Goal: Information Seeking & Learning: Understand process/instructions

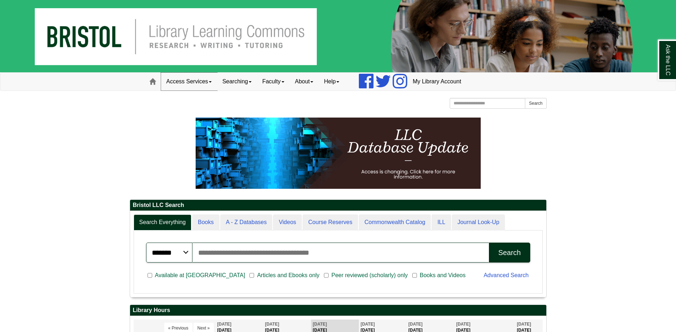
click at [180, 82] on link "Access Services" at bounding box center [189, 82] width 56 height 18
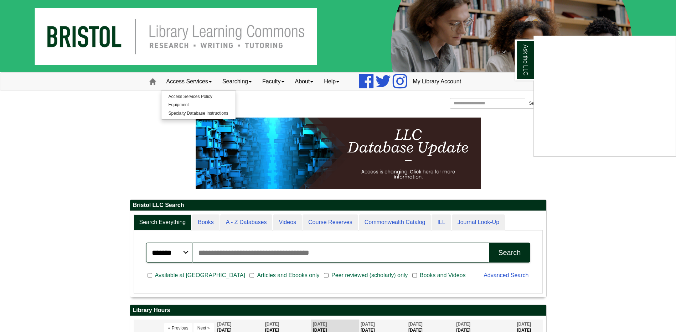
click at [181, 96] on div "Ask the LLC" at bounding box center [338, 166] width 676 height 332
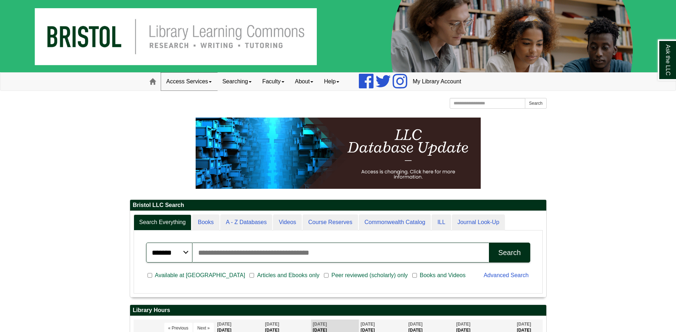
click at [200, 84] on link "Access Services" at bounding box center [189, 82] width 56 height 18
click at [190, 97] on link "Access Services Policy" at bounding box center [198, 97] width 74 height 8
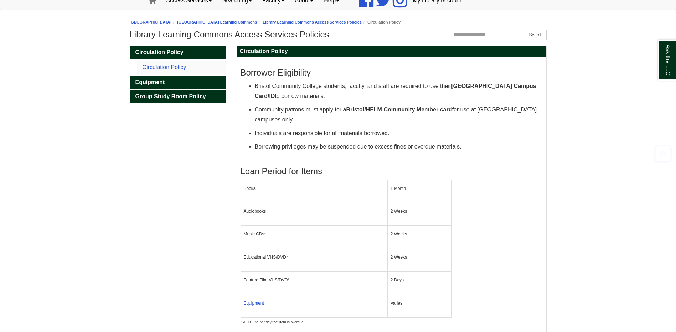
scroll to position [107, 0]
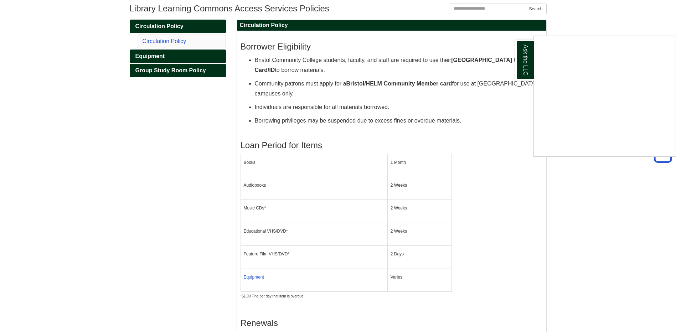
click at [154, 56] on div "Ask the LLC" at bounding box center [338, 166] width 676 height 332
click at [143, 57] on span "Equipment" at bounding box center [150, 56] width 30 height 6
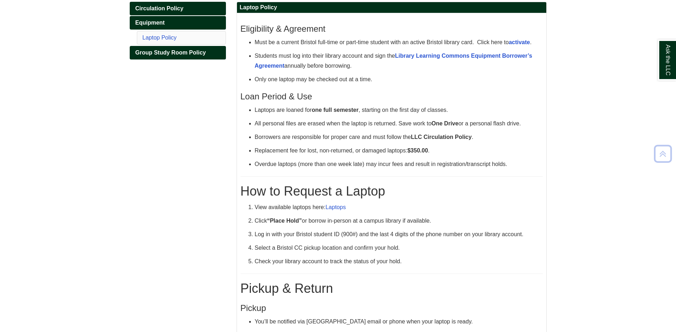
scroll to position [143, 0]
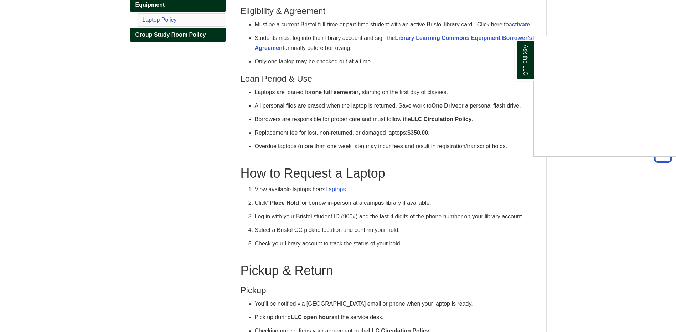
click at [169, 37] on div "Ask the LLC" at bounding box center [338, 166] width 676 height 332
click at [169, 37] on span "Group Study Room Policy" at bounding box center [170, 35] width 71 height 6
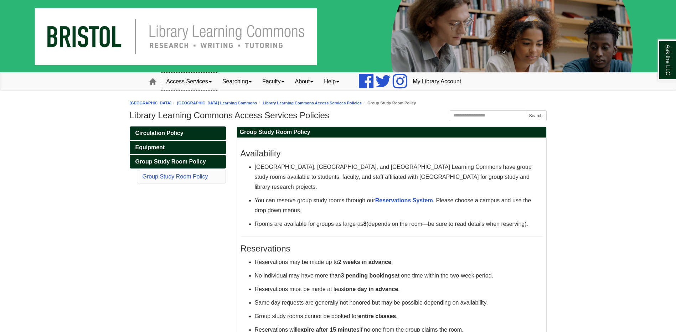
click at [212, 79] on link "Access Services" at bounding box center [189, 82] width 56 height 18
click at [217, 113] on body "Skip to Main Content Toggle navigation Home Access Services Access Services Pol…" at bounding box center [338, 250] width 676 height 501
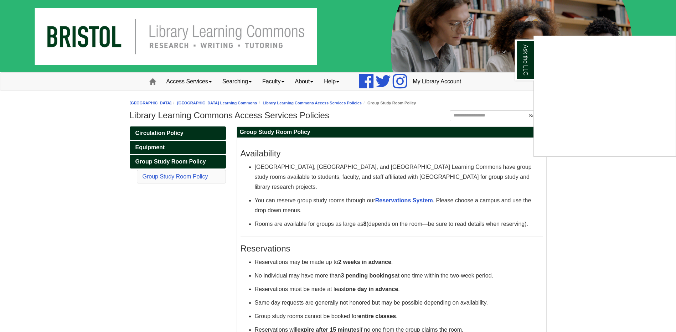
click at [209, 83] on div "Ask the LLC" at bounding box center [338, 166] width 676 height 332
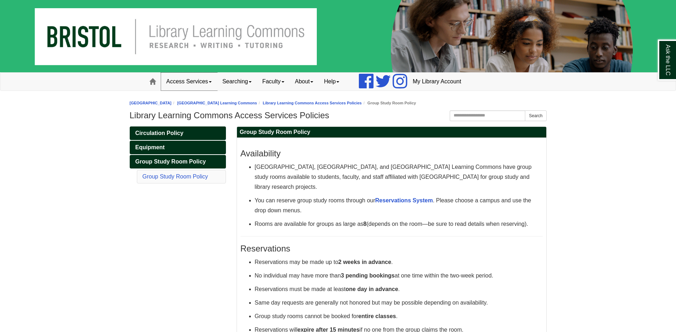
click at [205, 84] on link "Access Services" at bounding box center [189, 82] width 56 height 18
click at [197, 113] on link "Specialty Database Instructions" at bounding box center [198, 113] width 74 height 8
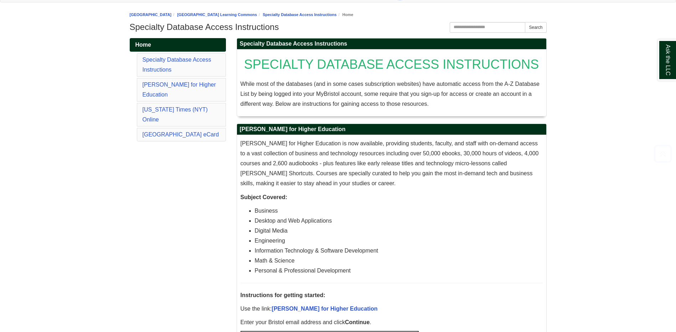
scroll to position [107, 0]
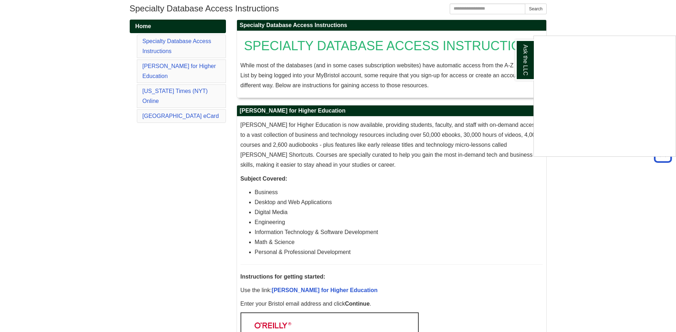
click at [177, 68] on div "Ask the LLC" at bounding box center [338, 166] width 676 height 332
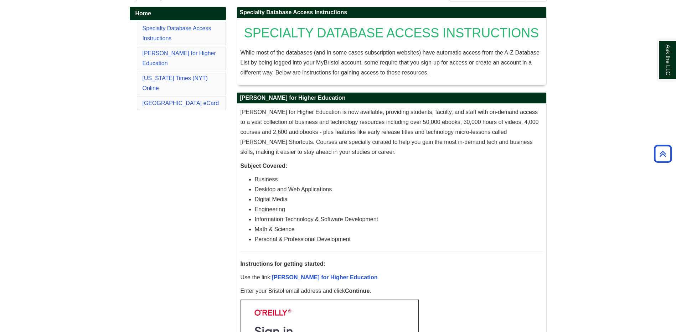
scroll to position [71, 0]
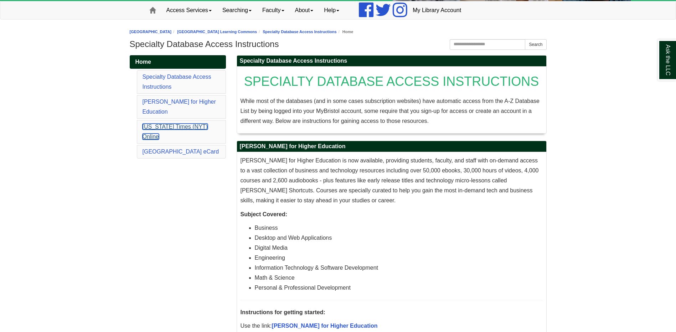
click at [159, 124] on link "New York Times (NYT) Online" at bounding box center [175, 132] width 65 height 16
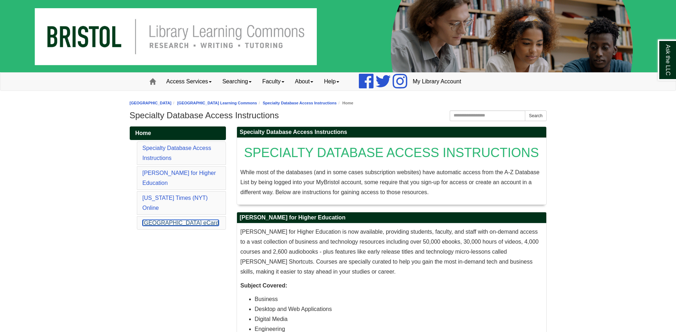
click at [176, 220] on link "Boston Public Library eCard" at bounding box center [181, 223] width 77 height 6
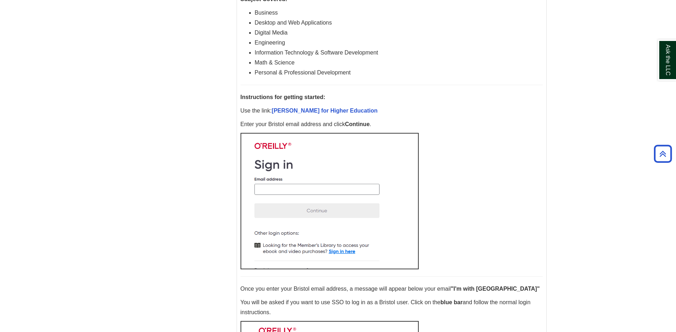
scroll to position [37, 0]
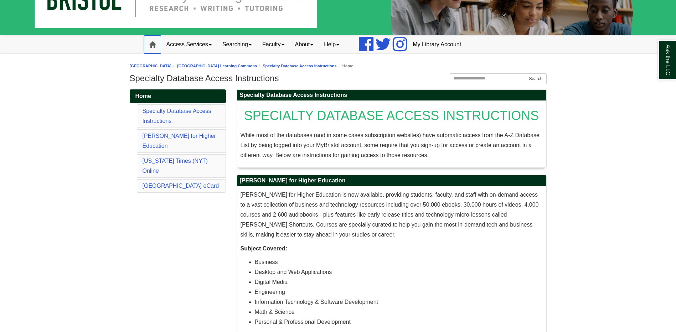
click at [153, 45] on span at bounding box center [152, 44] width 6 height 6
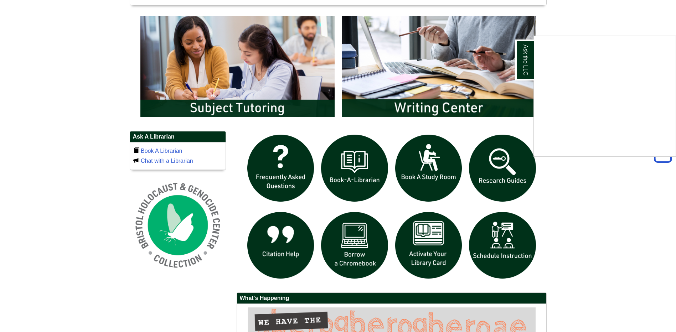
scroll to position [356, 0]
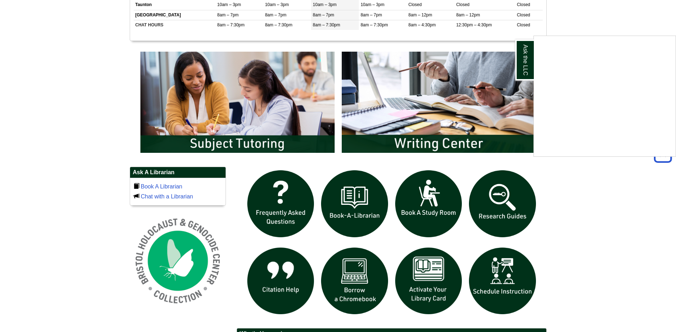
click at [496, 194] on div "Ask the LLC" at bounding box center [338, 166] width 676 height 332
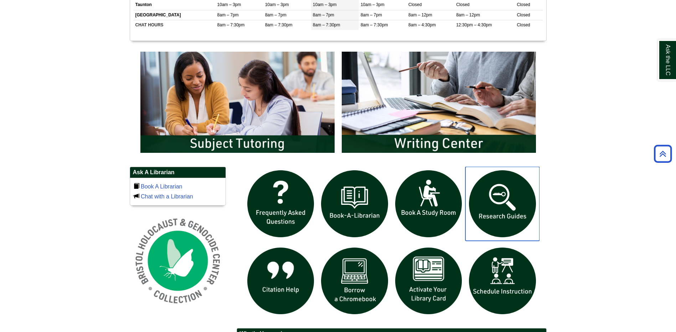
click at [493, 213] on img "slideshow" at bounding box center [502, 204] width 74 height 74
click at [350, 201] on img "slideshow" at bounding box center [354, 204] width 74 height 74
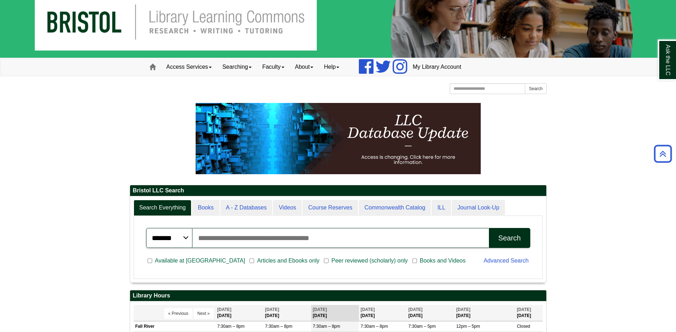
scroll to position [0, 0]
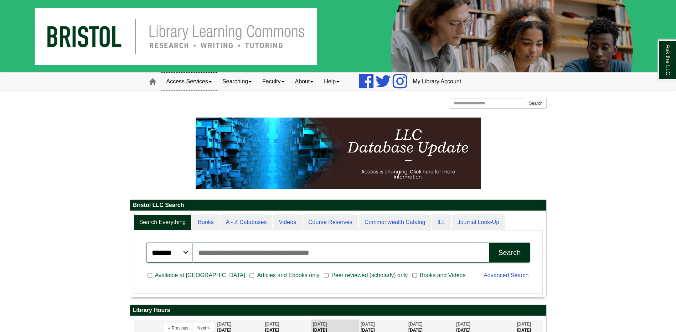
click at [184, 85] on link "Access Services" at bounding box center [189, 82] width 56 height 18
click at [208, 96] on link "Access Services Policy" at bounding box center [198, 97] width 74 height 8
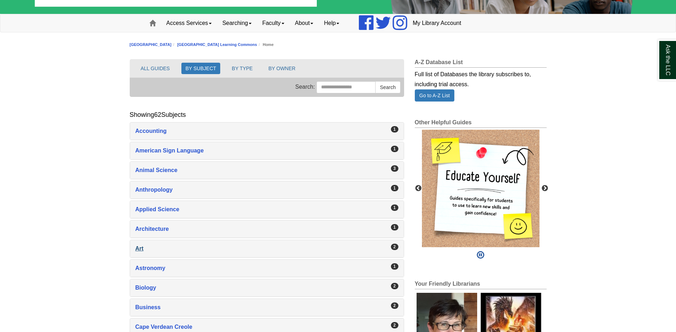
scroll to position [71, 0]
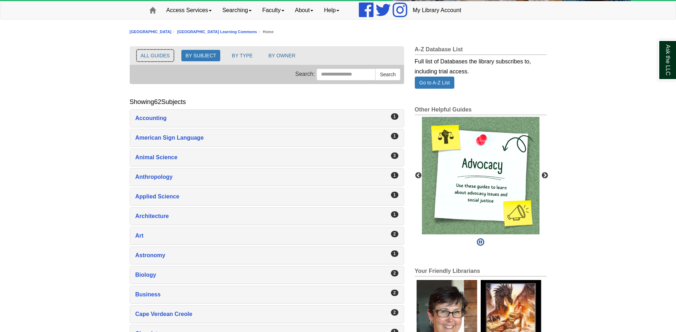
click at [151, 51] on button "ALL GUIDES" at bounding box center [155, 55] width 37 height 11
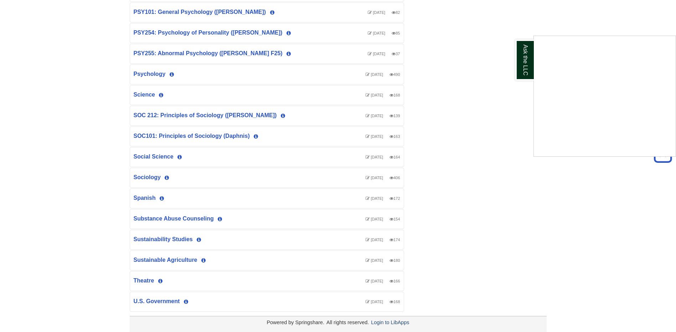
scroll to position [1940, 0]
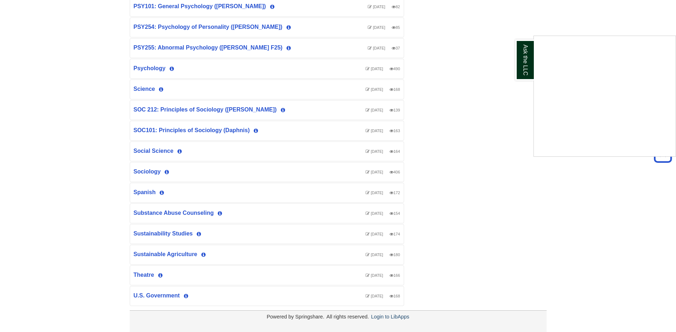
click at [171, 233] on div "Ask the LLC" at bounding box center [338, 166] width 676 height 332
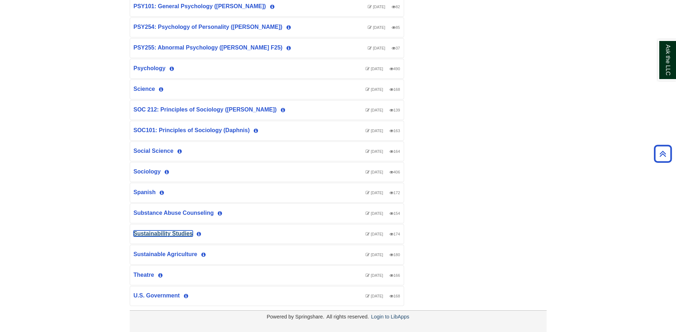
click at [158, 231] on link "Sustainability Studies" at bounding box center [163, 234] width 59 height 6
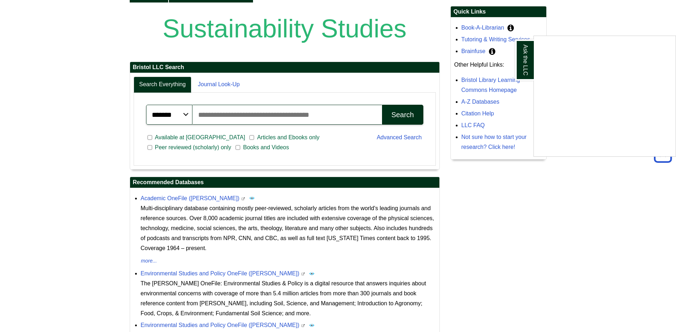
scroll to position [131, 0]
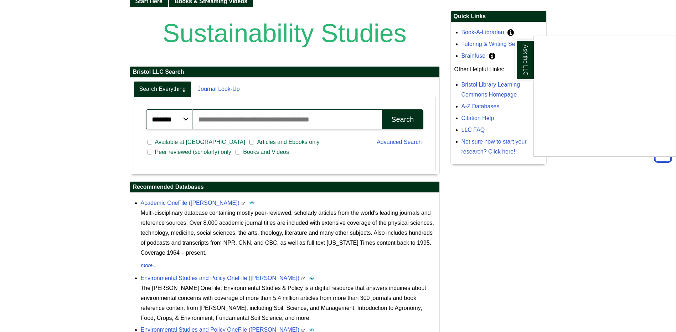
click at [494, 144] on div "Ask the LLC" at bounding box center [338, 166] width 676 height 332
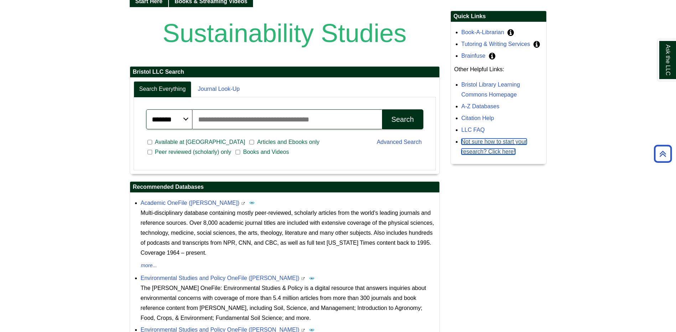
click at [492, 140] on link "Not sure how to start your research? Click here!" at bounding box center [493, 147] width 65 height 16
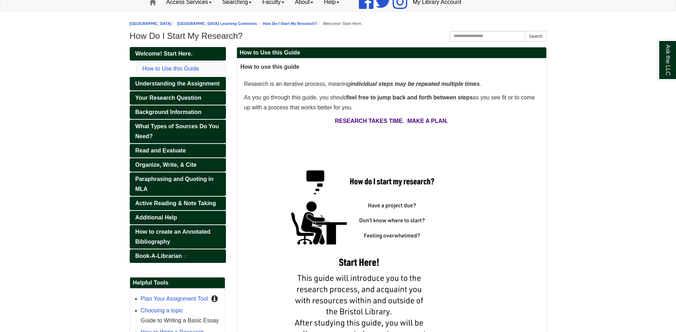
scroll to position [107, 0]
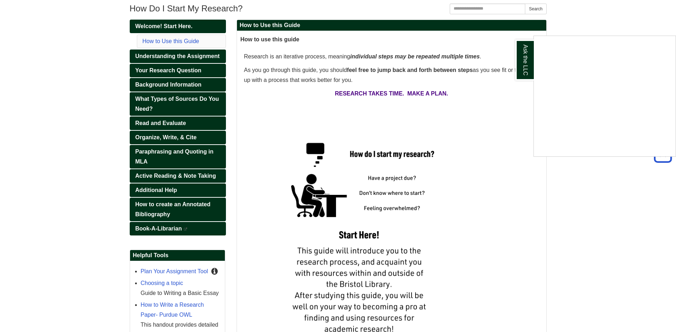
click at [157, 226] on div "Ask the LLC" at bounding box center [338, 166] width 676 height 332
click at [164, 232] on link "Book-A-Librarian This link opens in a new window" at bounding box center [178, 229] width 96 height 14
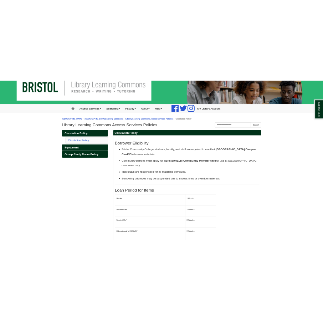
scroll to position [36, 0]
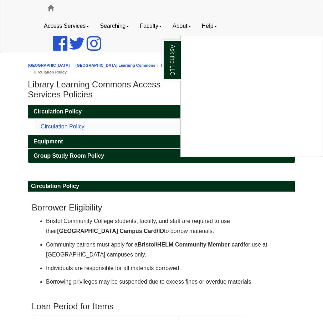
click at [118, 94] on div "Ask the LLC" at bounding box center [161, 160] width 323 height 320
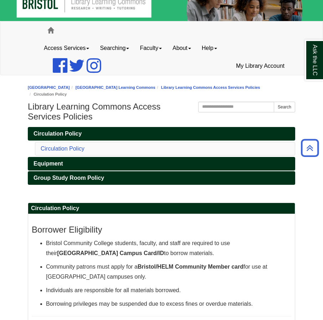
scroll to position [11, 0]
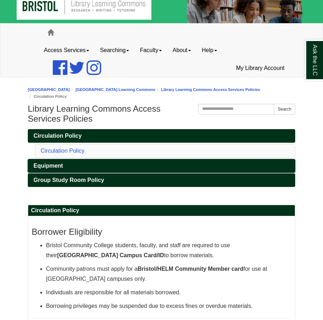
click at [49, 165] on span "Equipment" at bounding box center [48, 165] width 30 height 6
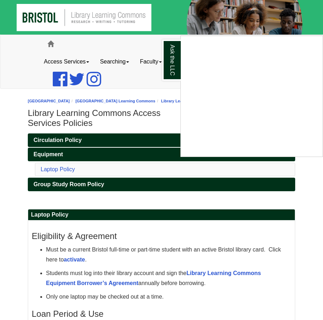
click at [84, 208] on div "Ask the LLC" at bounding box center [161, 160] width 323 height 320
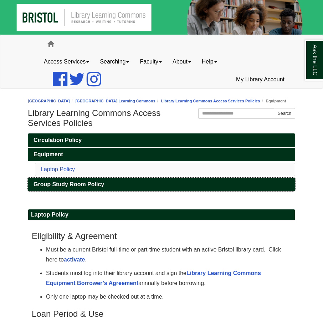
click at [59, 187] on span "Group Study Room Policy" at bounding box center [68, 184] width 71 height 6
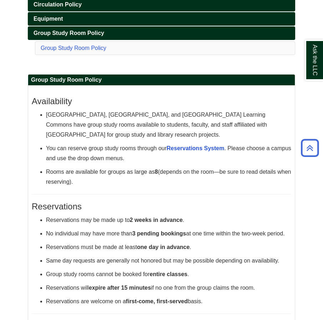
scroll to position [178, 0]
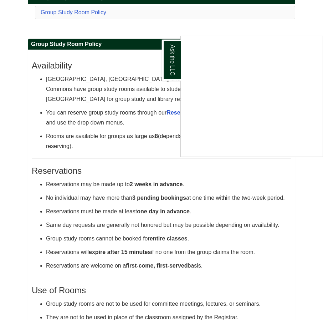
click at [119, 65] on div "Ask the LLC" at bounding box center [161, 160] width 323 height 320
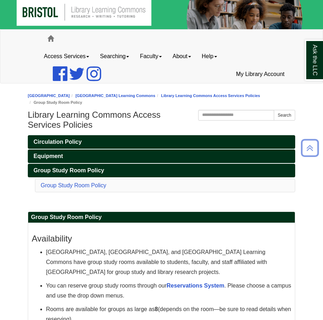
scroll to position [5, 0]
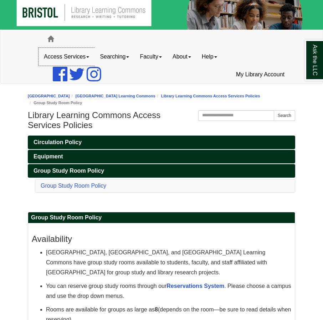
click at [80, 56] on link "Access Services" at bounding box center [66, 57] width 56 height 18
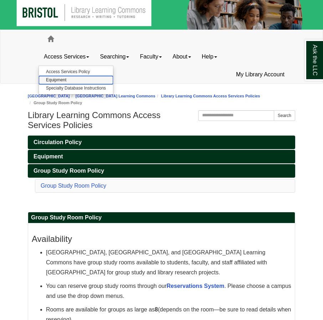
click at [66, 79] on link "Equipment" at bounding box center [76, 80] width 74 height 8
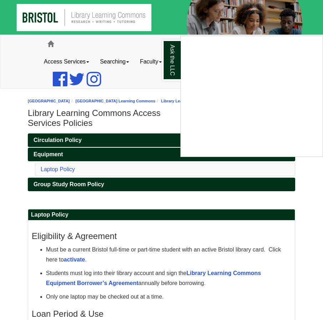
click at [171, 218] on div "Ask the LLC" at bounding box center [161, 160] width 323 height 320
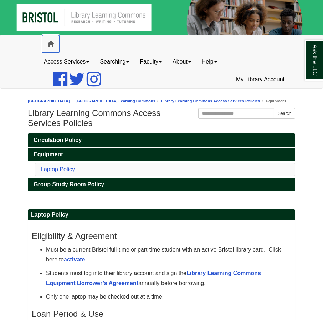
click at [50, 46] on span at bounding box center [50, 44] width 6 height 6
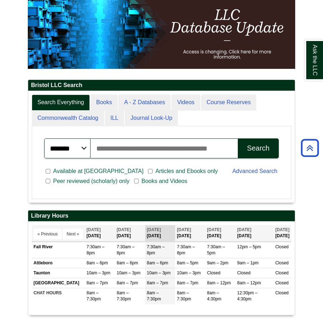
scroll to position [71, 0]
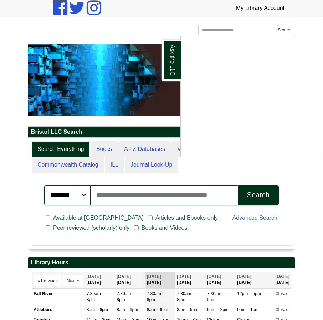
click at [22, 183] on div "Ask the LLC" at bounding box center [161, 160] width 323 height 320
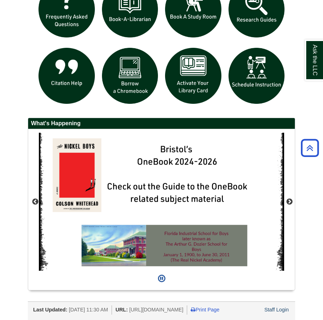
scroll to position [713, 0]
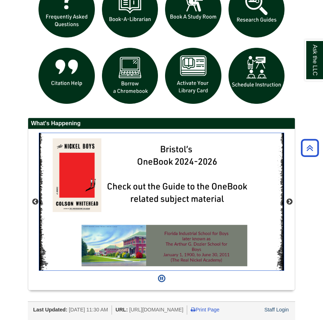
click at [187, 186] on img "slideshow" at bounding box center [161, 202] width 245 height 138
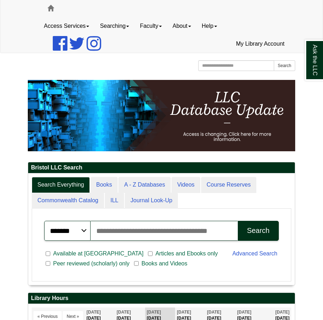
scroll to position [112, 266]
click at [130, 28] on link "Searching" at bounding box center [114, 26] width 40 height 18
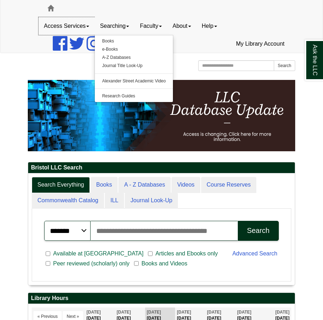
click at [88, 26] on span at bounding box center [87, 26] width 3 height 1
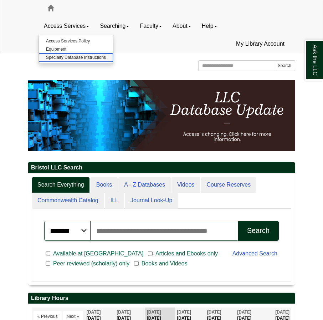
click at [81, 61] on link "Specialty Database Instructions" at bounding box center [76, 57] width 74 height 8
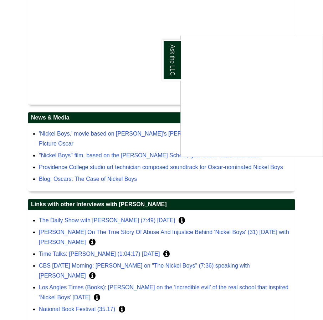
scroll to position [427, 0]
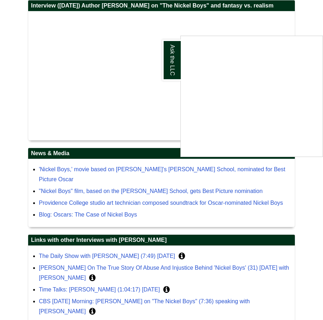
click at [277, 21] on div "Ask the LLC" at bounding box center [161, 160] width 323 height 320
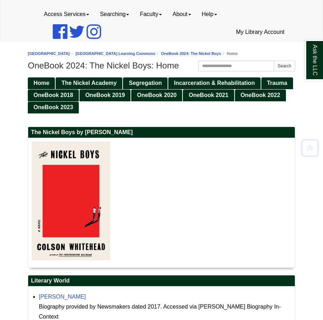
scroll to position [35, 0]
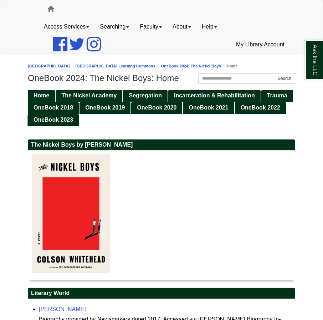
click at [39, 118] on span "OneBook 2023" at bounding box center [53, 119] width 40 height 6
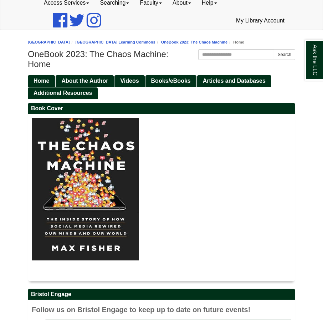
scroll to position [71, 0]
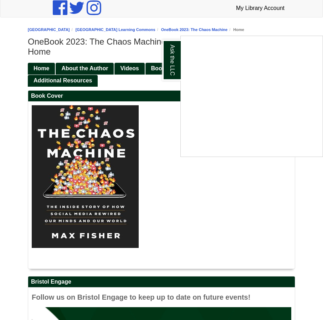
click at [142, 84] on div "Ask the LLC" at bounding box center [161, 160] width 323 height 320
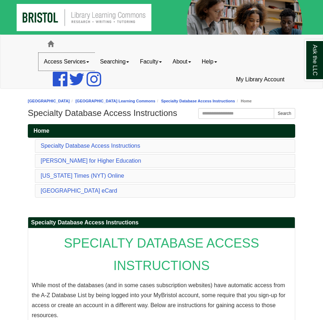
click at [82, 62] on link "Access Services" at bounding box center [66, 62] width 56 height 18
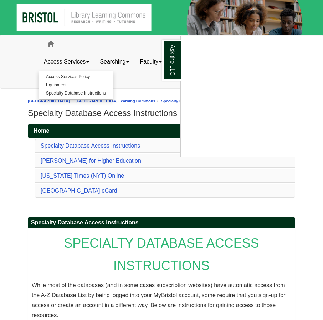
click at [68, 94] on div "Ask the LLC" at bounding box center [161, 160] width 323 height 320
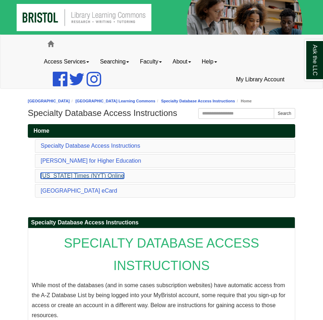
click at [62, 175] on link "[US_STATE] Times (NYT) Online" at bounding box center [82, 175] width 83 height 6
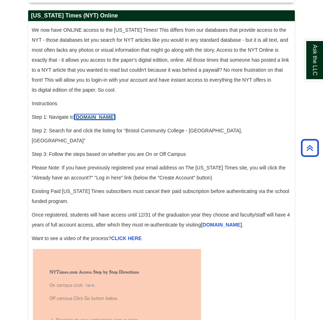
click at [95, 114] on link "[DOMAIN_NAME]" at bounding box center [94, 117] width 41 height 6
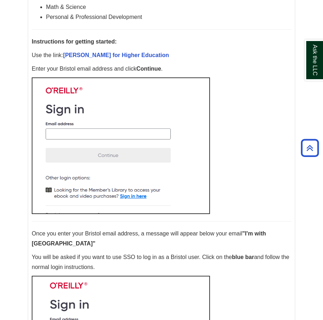
scroll to position [0, 0]
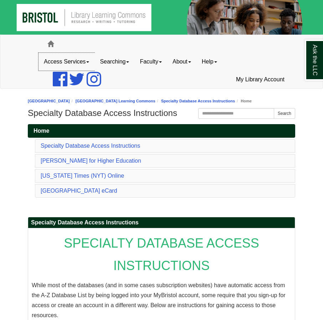
click at [88, 61] on link "Access Services" at bounding box center [66, 62] width 56 height 18
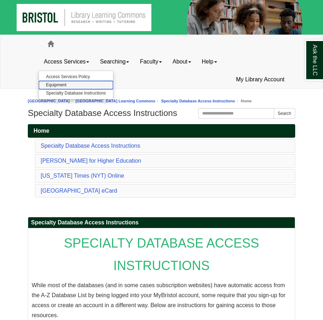
click at [67, 87] on link "Equipment" at bounding box center [76, 85] width 74 height 8
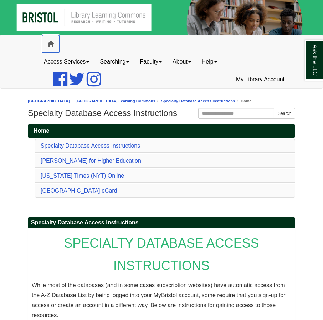
click at [50, 45] on span at bounding box center [50, 44] width 6 height 6
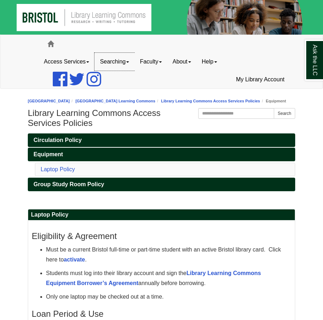
click at [129, 61] on span at bounding box center [127, 61] width 3 height 1
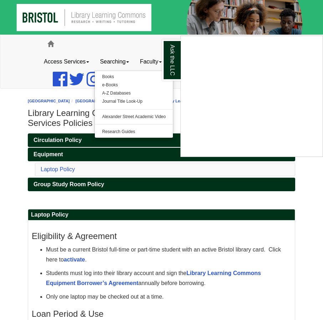
click at [50, 45] on div "Ask the LLC" at bounding box center [161, 160] width 323 height 320
